Goal: Information Seeking & Learning: Learn about a topic

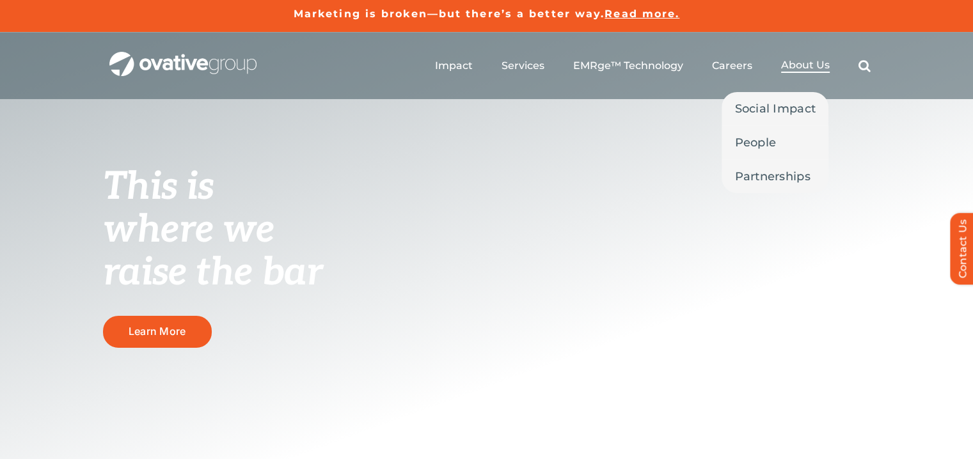
click at [815, 60] on span "About Us" at bounding box center [805, 65] width 49 height 13
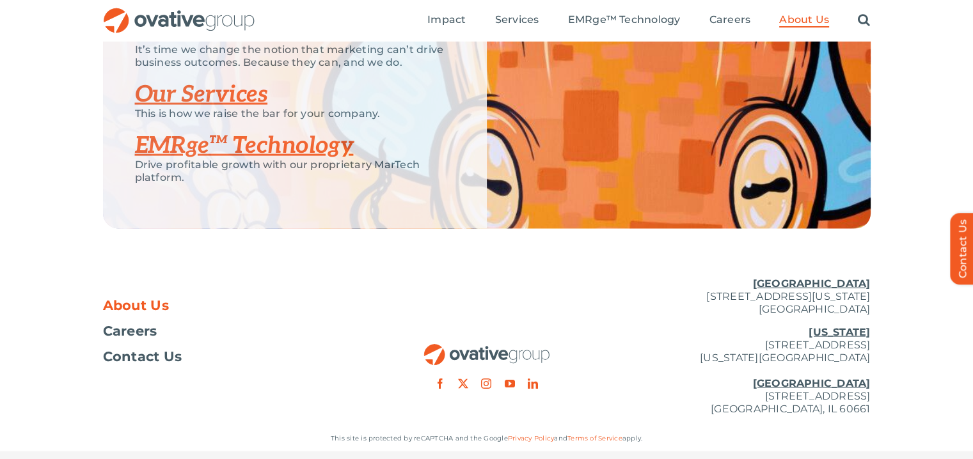
scroll to position [2747, 0]
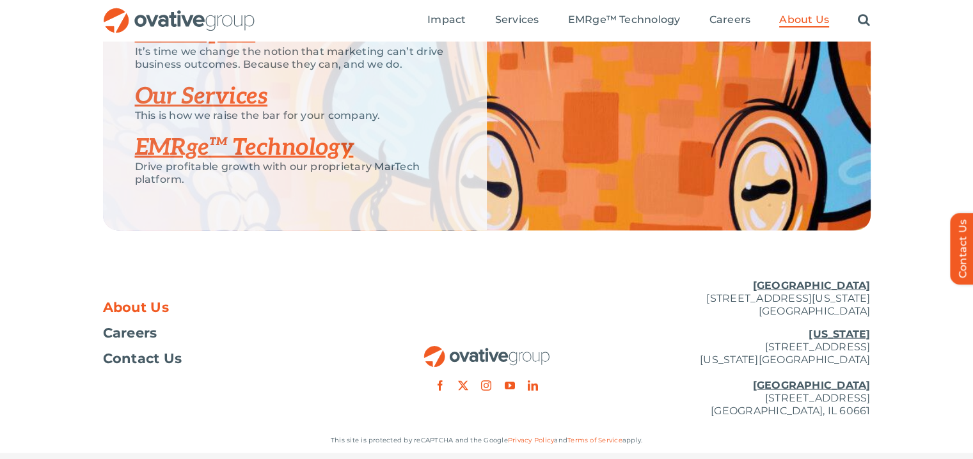
click at [156, 47] on link "Our Impact" at bounding box center [195, 33] width 121 height 28
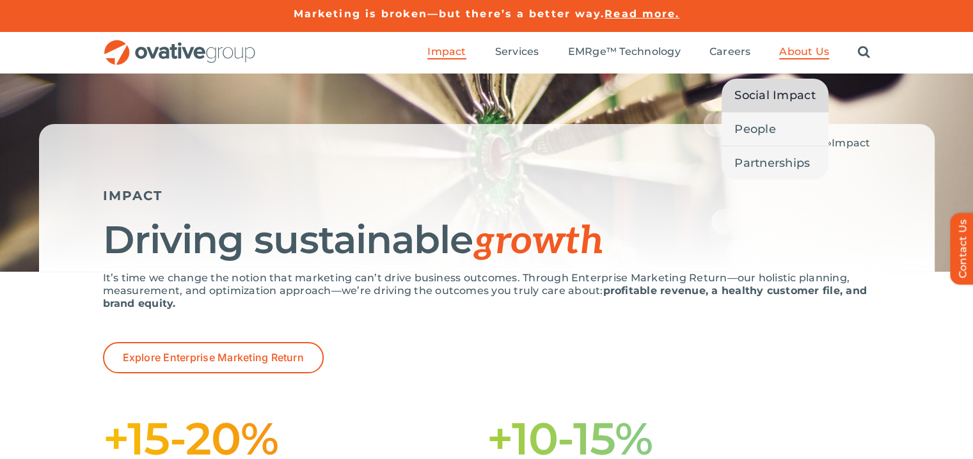
click at [796, 98] on span "Social Impact" at bounding box center [775, 95] width 81 height 18
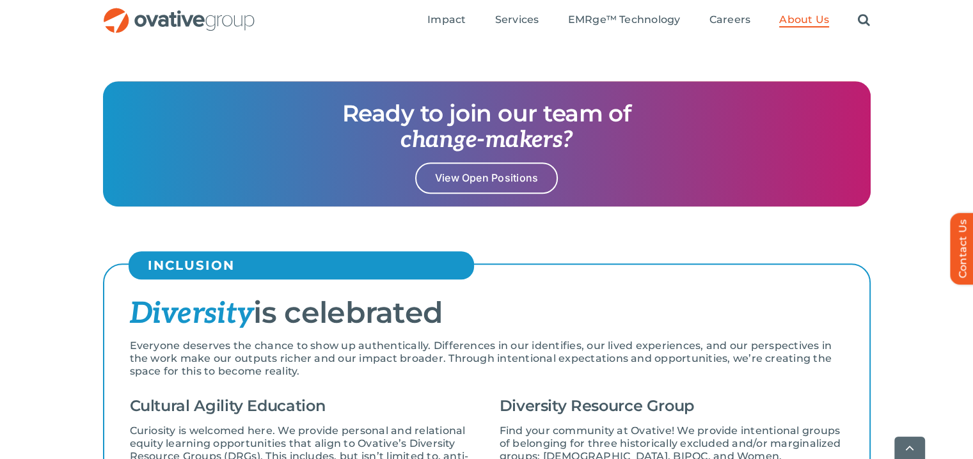
scroll to position [1274, 0]
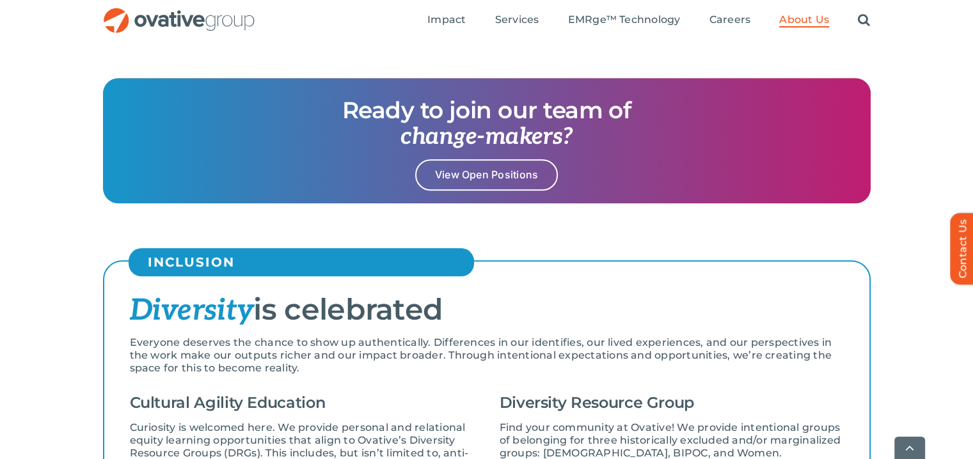
click at [411, 257] on h5 "INCLUSION" at bounding box center [308, 262] width 320 height 15
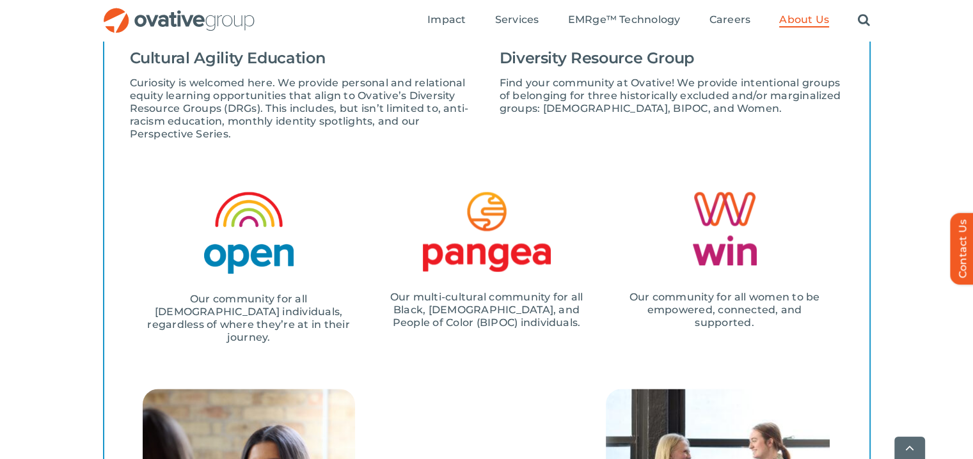
scroll to position [1617, 0]
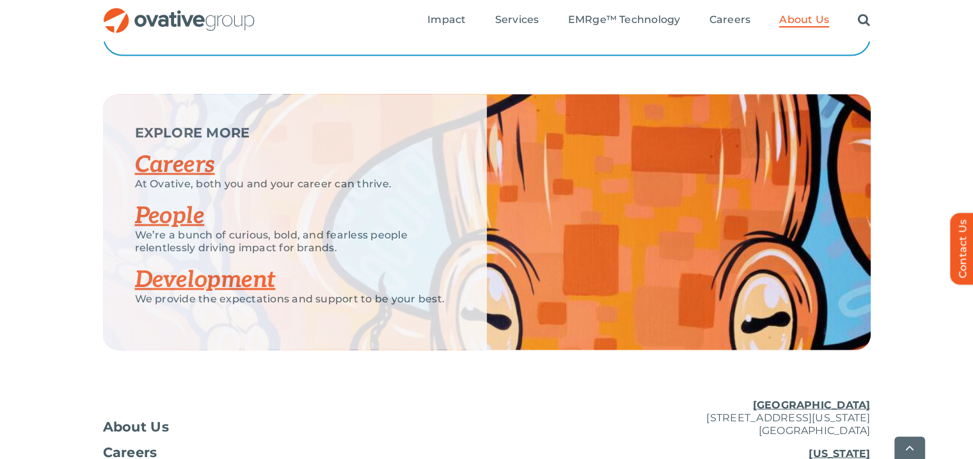
click at [541, 209] on div "EXPLORE MORE Careers At Ovative, both you and your career can thrive. People We…" at bounding box center [487, 223] width 768 height 256
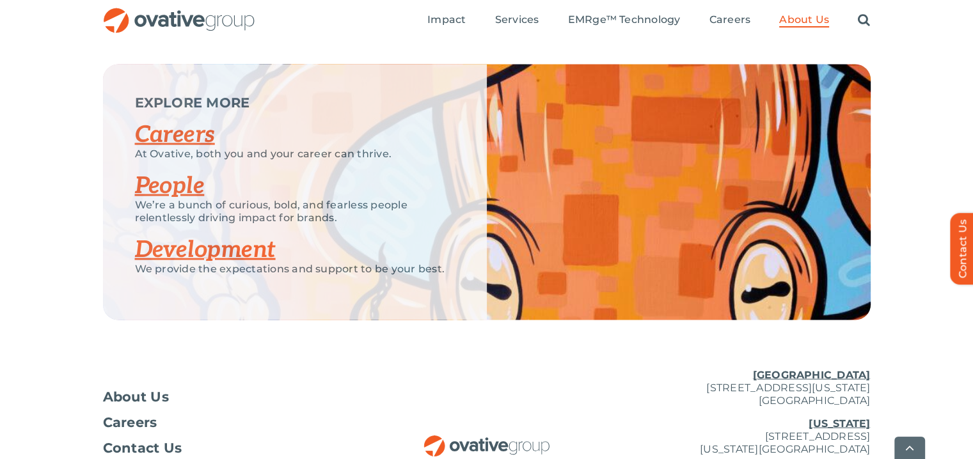
scroll to position [2486, 0]
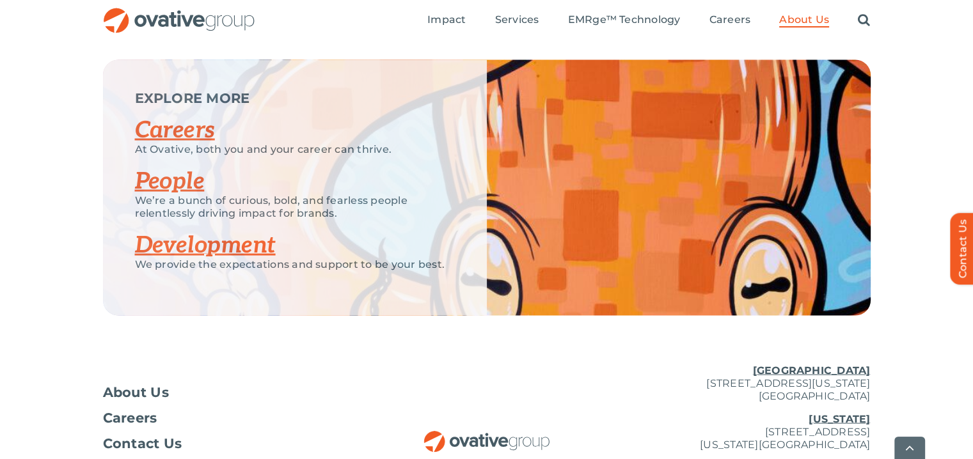
click at [252, 237] on link "Development" at bounding box center [205, 246] width 141 height 28
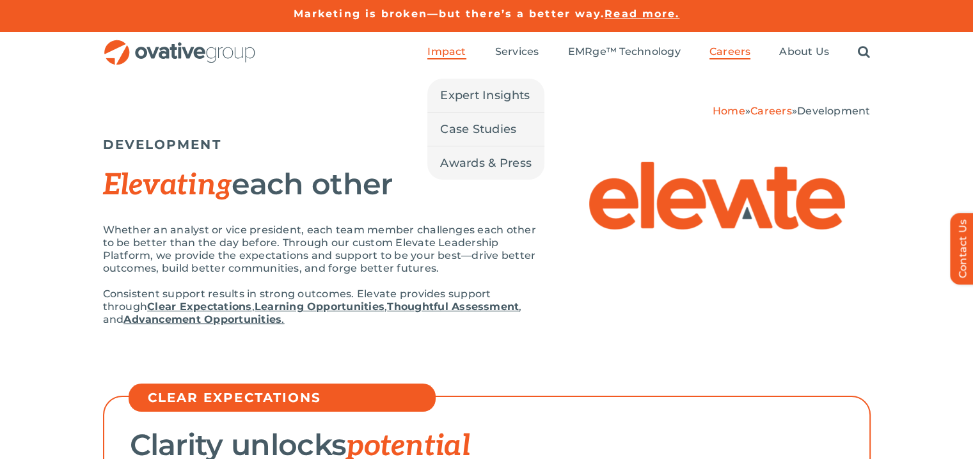
click at [443, 53] on span "Impact" at bounding box center [446, 51] width 38 height 13
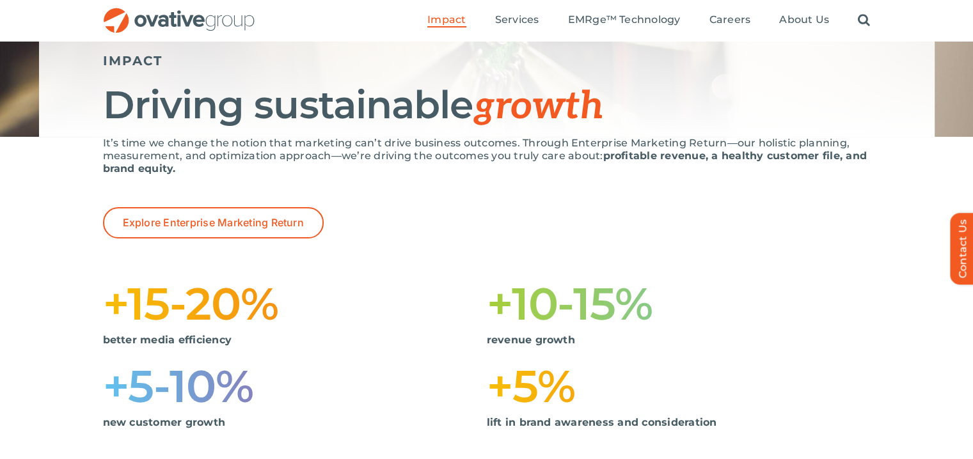
scroll to position [134, 0]
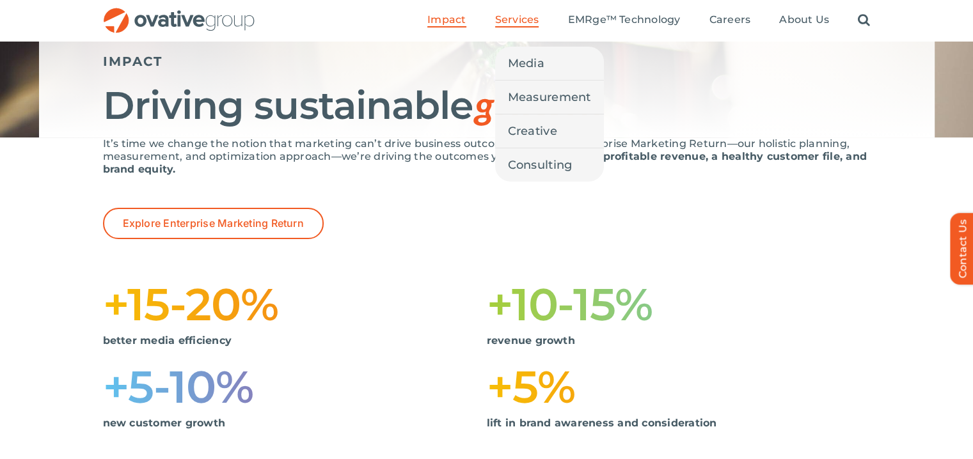
click at [532, 13] on span "Services" at bounding box center [517, 19] width 44 height 13
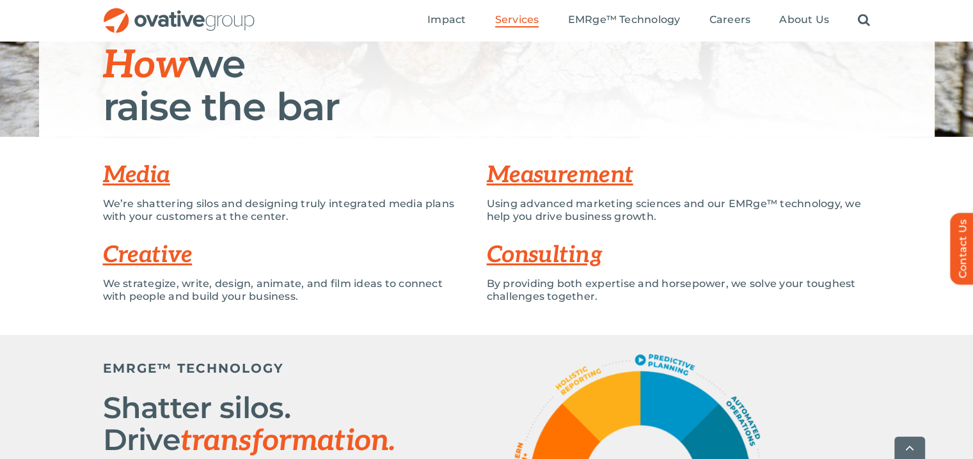
scroll to position [180, 0]
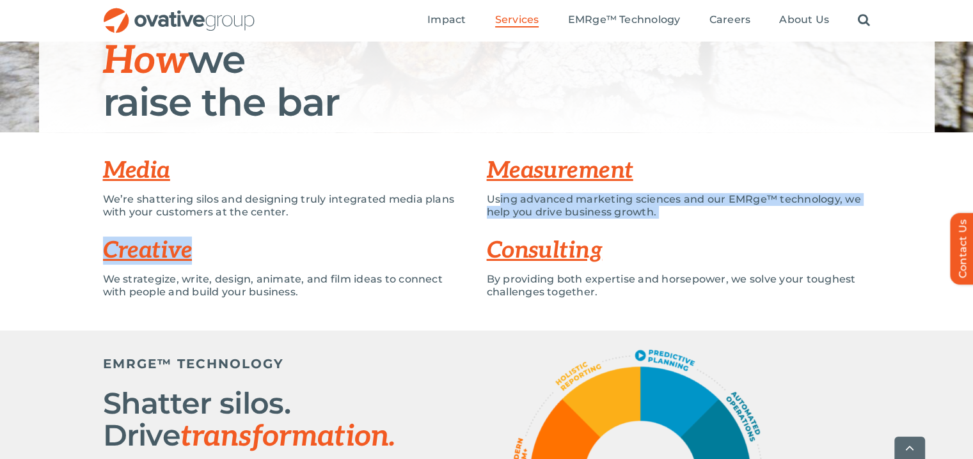
drag, startPoint x: 443, startPoint y: 242, endPoint x: 484, endPoint y: 230, distance: 42.3
click at [484, 230] on div "Media We’re shattering silos and designing truly integrated media plans with yo…" at bounding box center [487, 232] width 768 height 160
click at [433, 254] on h3 "Creative" at bounding box center [295, 251] width 384 height 26
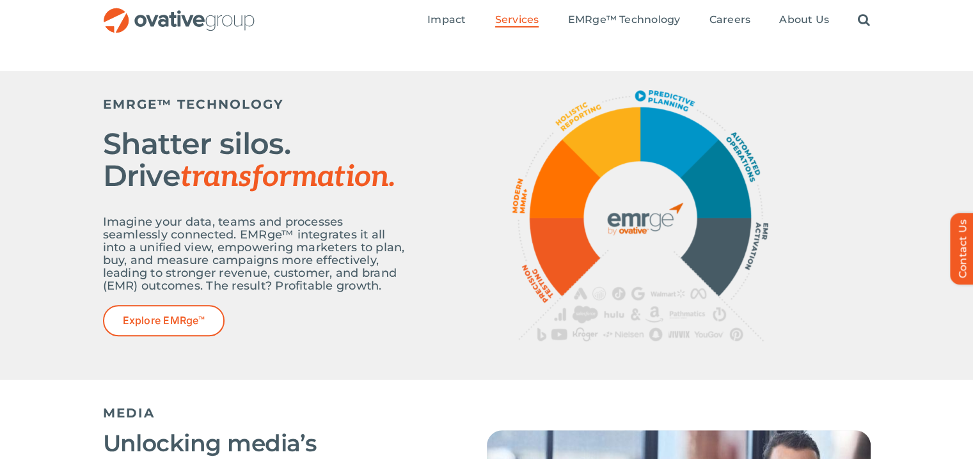
scroll to position [437, 0]
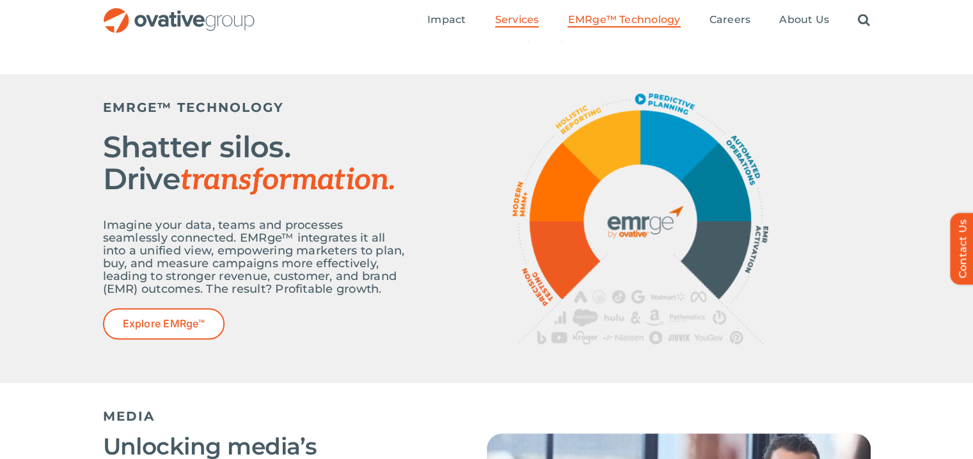
click at [637, 16] on span "EMRge™ Technology" at bounding box center [624, 19] width 113 height 13
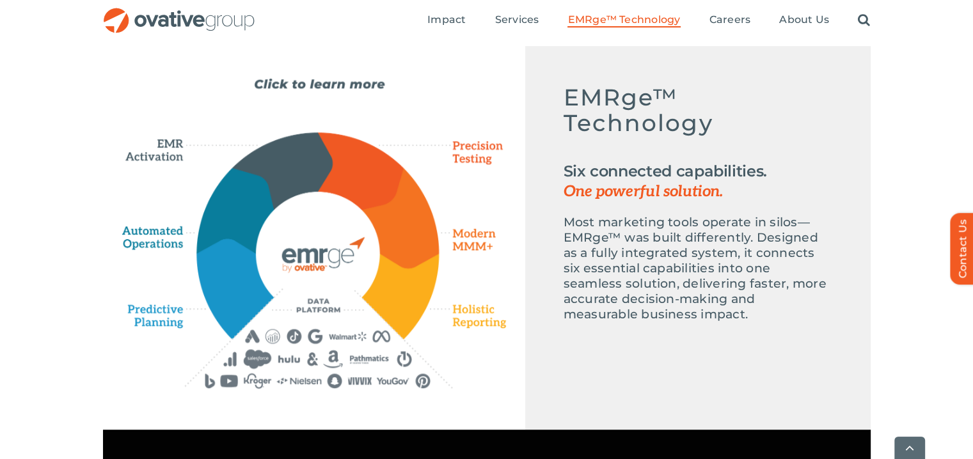
scroll to position [627, 0]
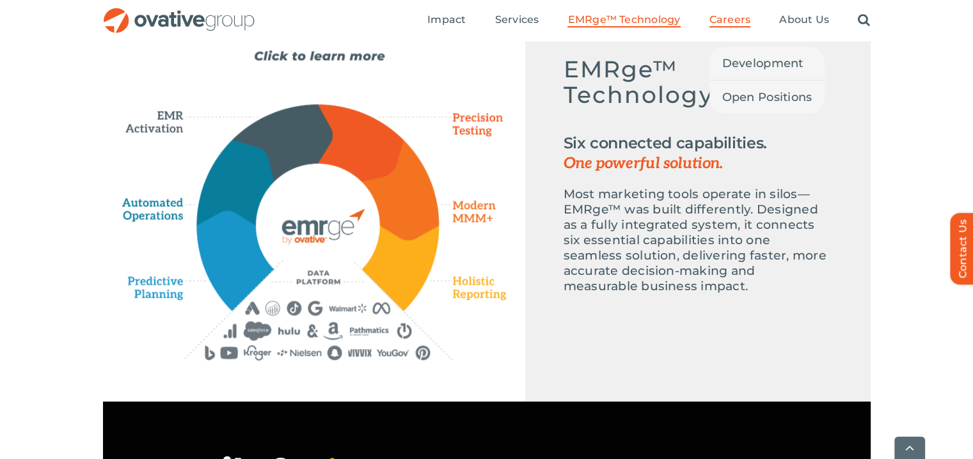
click at [729, 17] on span "Careers" at bounding box center [731, 19] width 42 height 13
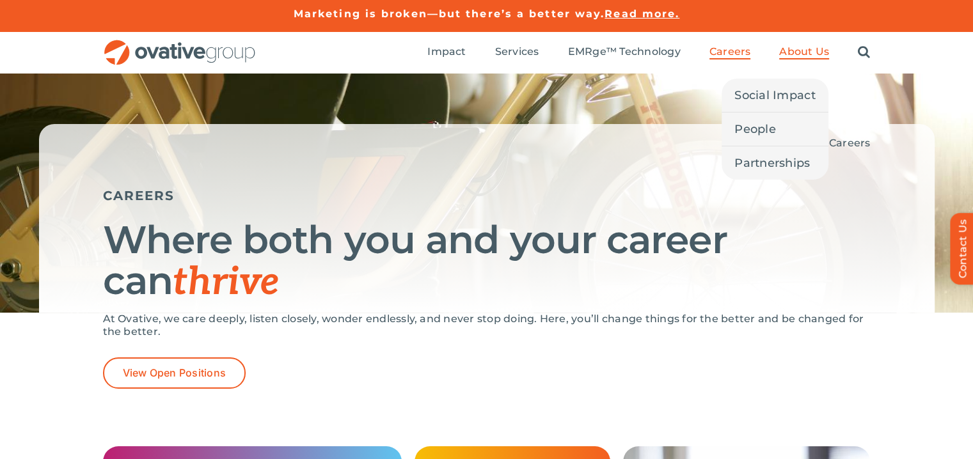
click at [797, 52] on span "About Us" at bounding box center [804, 51] width 50 height 13
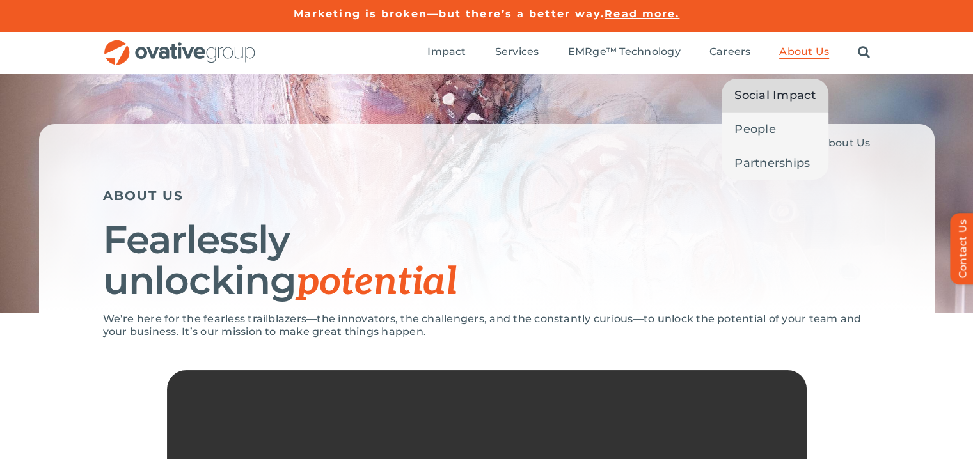
click at [758, 99] on span "Social Impact" at bounding box center [775, 95] width 81 height 18
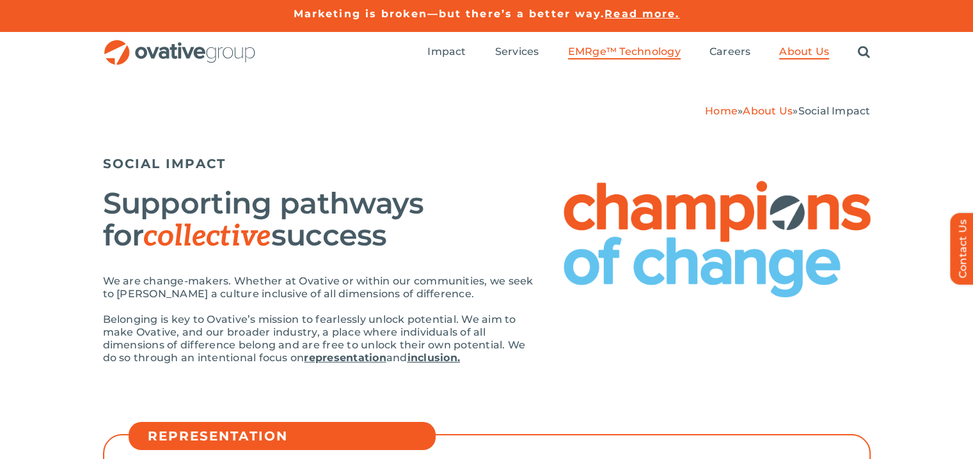
click at [575, 53] on span "EMRge™ Technology" at bounding box center [624, 51] width 113 height 13
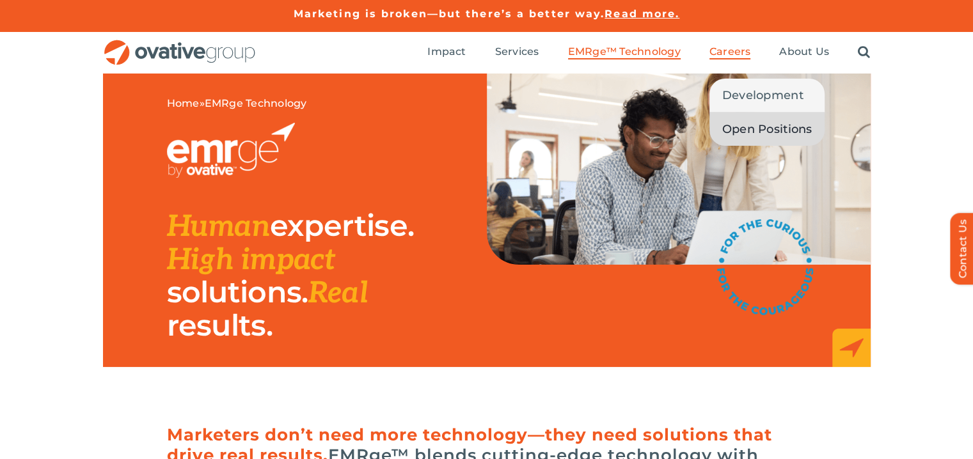
click at [745, 127] on span "Open Positions" at bounding box center [767, 129] width 90 height 18
